Goal: Transaction & Acquisition: Purchase product/service

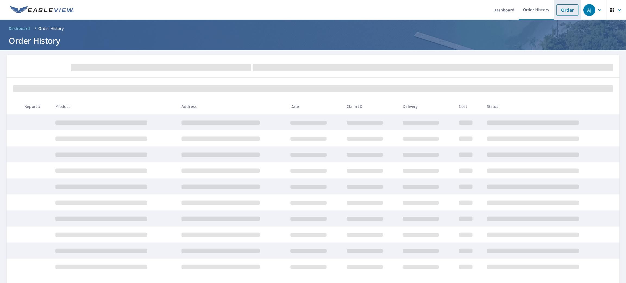
click at [560, 14] on link "Order" at bounding box center [567, 9] width 22 height 11
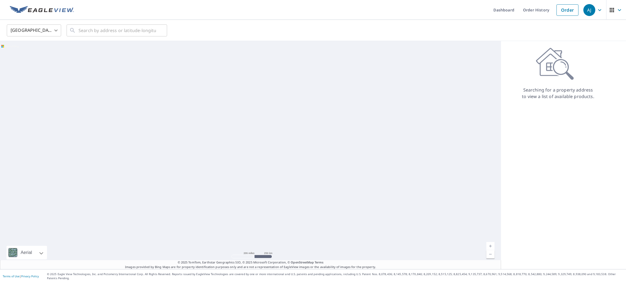
click at [45, 34] on body "[PERSON_NAME] [PERSON_NAME] Dashboard Order History Order AJ United States US ​…" at bounding box center [313, 141] width 626 height 283
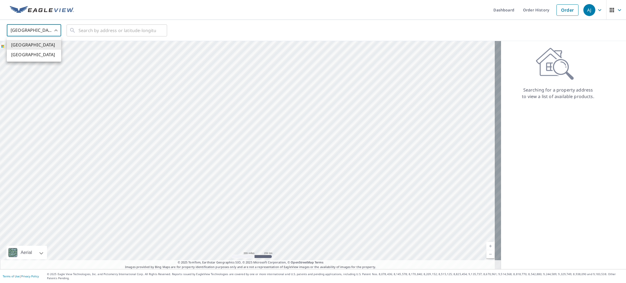
click at [41, 58] on li "[GEOGRAPHIC_DATA]" at bounding box center [34, 55] width 54 height 10
type input "CA"
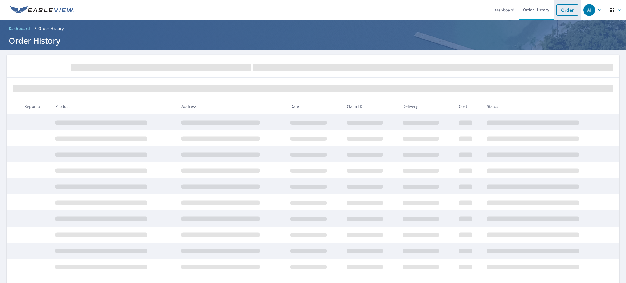
drag, startPoint x: 89, startPoint y: 32, endPoint x: 559, endPoint y: 9, distance: 470.6
click at [559, 9] on link "Order" at bounding box center [567, 9] width 22 height 11
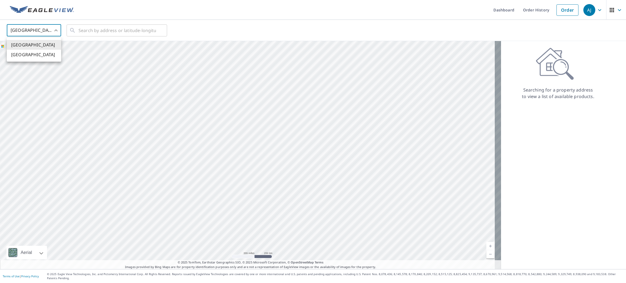
click at [48, 27] on body "[PERSON_NAME] [PERSON_NAME] Dashboard Order History Order AJ United States US ​…" at bounding box center [313, 141] width 626 height 283
click at [41, 56] on li "[GEOGRAPHIC_DATA]" at bounding box center [34, 55] width 54 height 10
type input "CA"
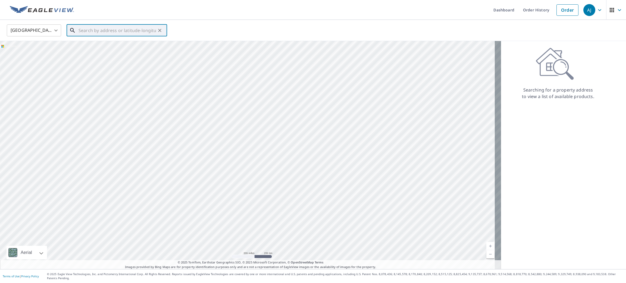
paste input "[STREET_ADDRESS],"
click at [119, 41] on li "[STREET_ADDRESS]" at bounding box center [117, 46] width 100 height 13
type input "[STREET_ADDRESS]"
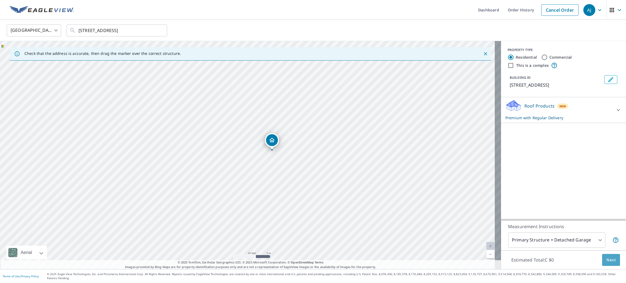
click at [606, 263] on span "Next" at bounding box center [610, 260] width 9 height 7
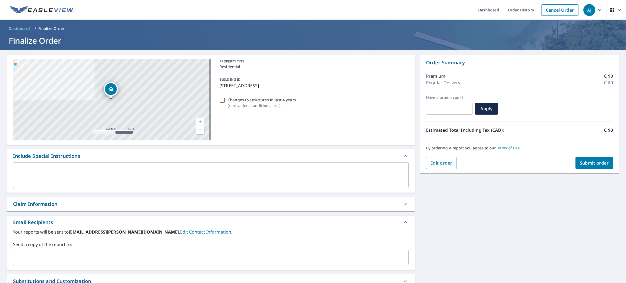
click at [587, 166] on span "Submit order" at bounding box center [593, 163] width 29 height 6
checkbox input "true"
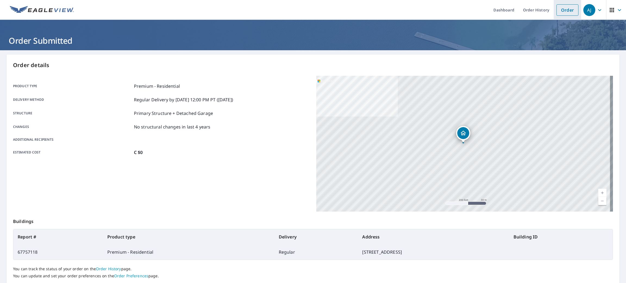
drag, startPoint x: 564, startPoint y: 6, endPoint x: 553, endPoint y: 11, distance: 12.5
click at [564, 6] on link "Order" at bounding box center [567, 9] width 22 height 11
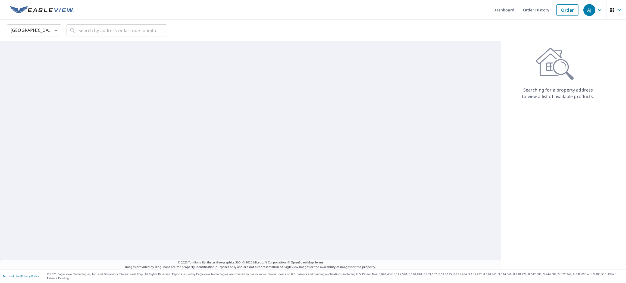
click at [27, 28] on body "[PERSON_NAME] [PERSON_NAME] Dashboard Order History Order AJ United States [GEO…" at bounding box center [313, 141] width 626 height 283
click at [26, 56] on li "[GEOGRAPHIC_DATA]" at bounding box center [34, 55] width 54 height 10
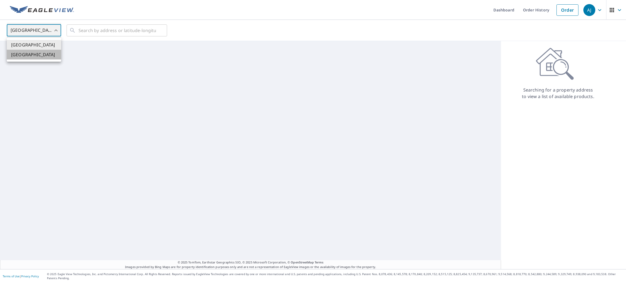
type input "CA"
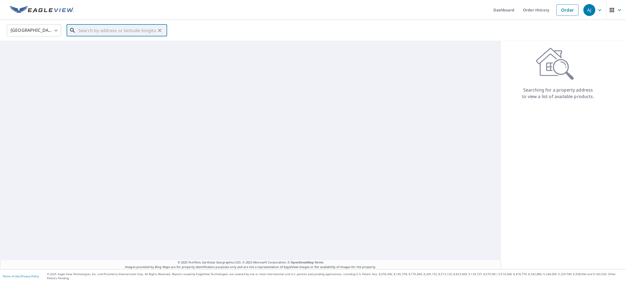
click at [119, 32] on input "text" at bounding box center [116, 30] width 77 height 15
paste input "[STREET_ADDRESS][PERSON_NAME]"
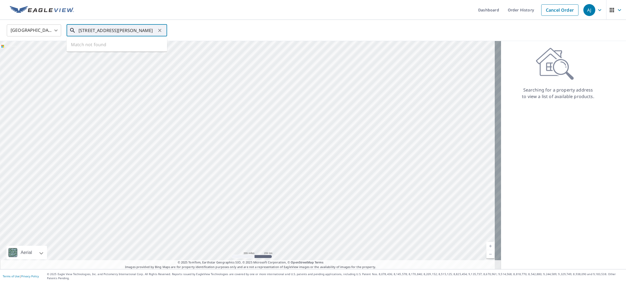
scroll to position [0, 25]
click at [115, 46] on span "[STREET_ADDRESS][PERSON_NAME][PERSON_NAME]" at bounding box center [119, 49] width 85 height 13
type input "[STREET_ADDRESS][PERSON_NAME][PERSON_NAME]"
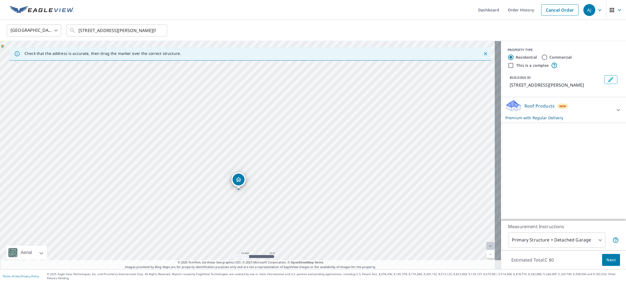
drag, startPoint x: 219, startPoint y: 139, endPoint x: 237, endPoint y: 178, distance: 42.9
click at [607, 266] on button "Next" at bounding box center [611, 260] width 18 height 12
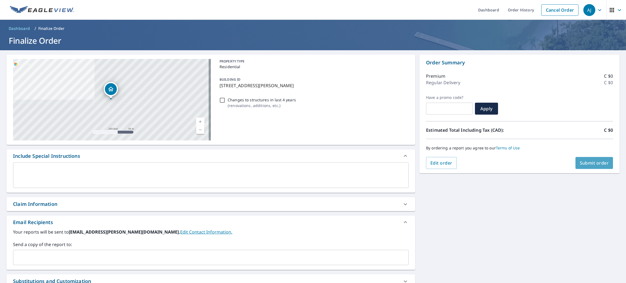
click at [583, 166] on button "Submit order" at bounding box center [594, 163] width 38 height 12
checkbox input "true"
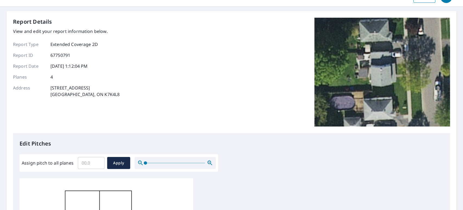
scroll to position [90, 0]
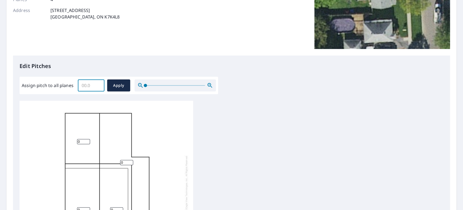
click at [81, 85] on input "Assign pitch to all planes" at bounding box center [91, 85] width 27 height 15
type input "6"
click at [120, 84] on span "Apply" at bounding box center [119, 85] width 14 height 7
type input "6"
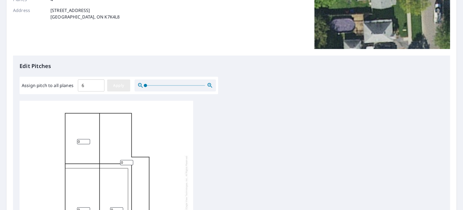
type input "6"
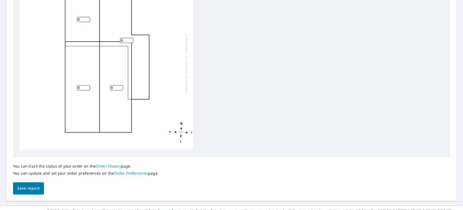
scroll to position [0, 0]
click at [32, 185] on span "Save report" at bounding box center [28, 188] width 22 height 7
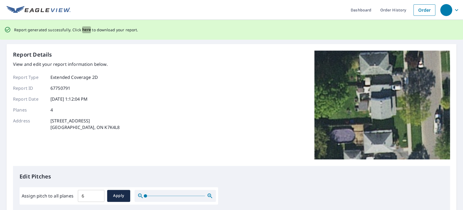
click at [82, 30] on span "here" at bounding box center [86, 29] width 9 height 7
